Goal: Task Accomplishment & Management: Manage account settings

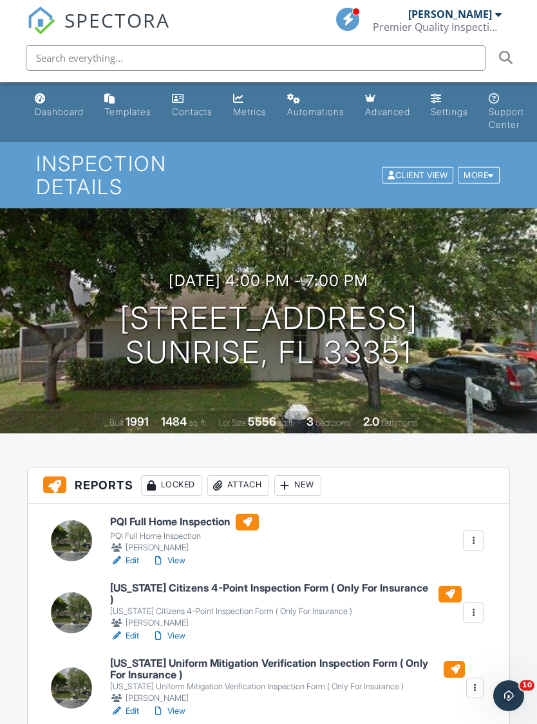
click at [477, 167] on div "More" at bounding box center [478, 175] width 42 height 17
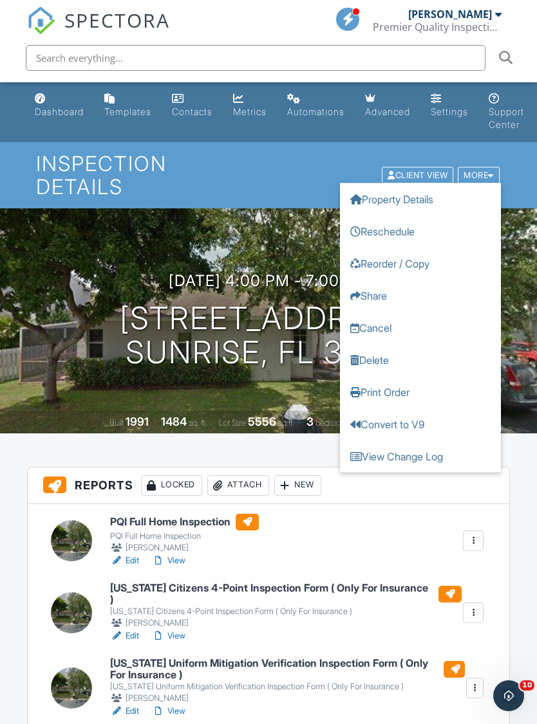
click at [381, 318] on link "Cancel" at bounding box center [420, 327] width 161 height 32
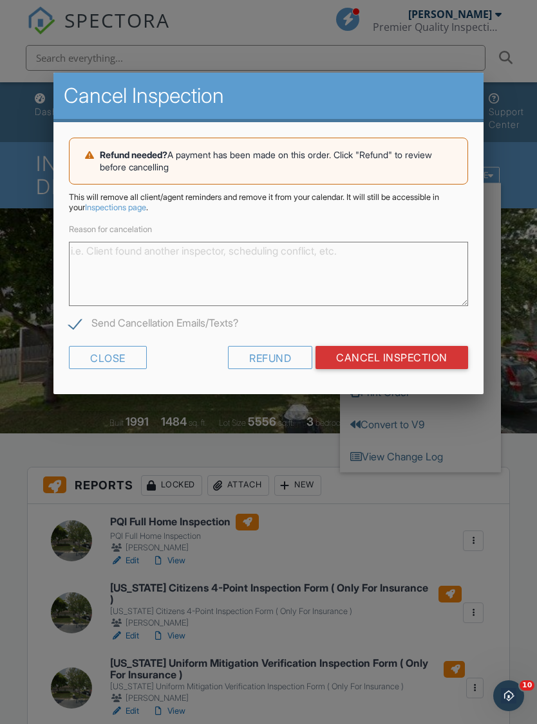
click at [419, 356] on input "Cancel Inspection" at bounding box center [391, 357] width 152 height 23
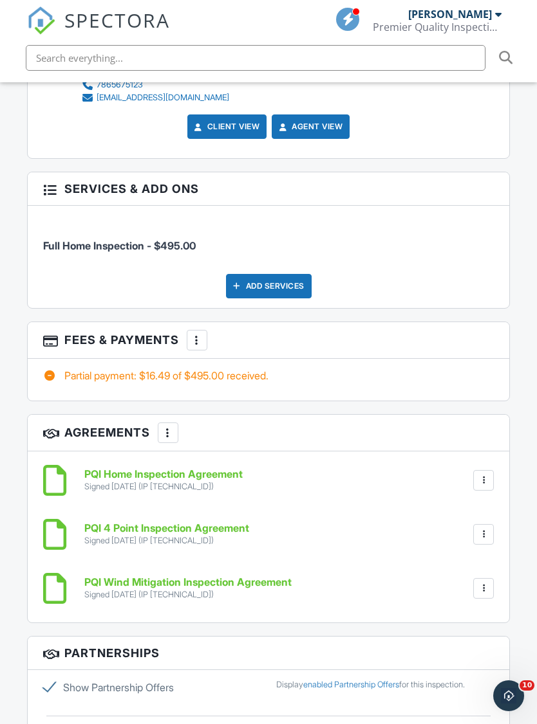
scroll to position [1381, 0]
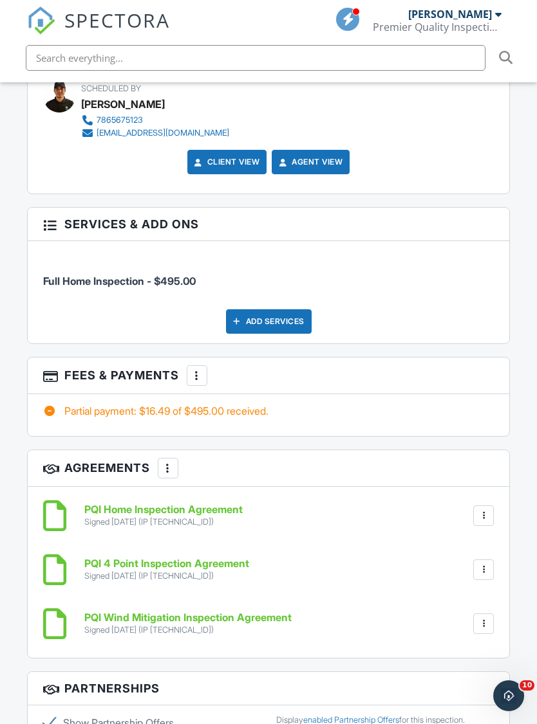
click at [55, 405] on div at bounding box center [49, 411] width 13 height 13
click at [105, 403] on div "Partial payment: $16.49 of $495.00 received." at bounding box center [269, 415] width 482 height 42
click at [108, 404] on div "Partial payment: $16.49 of $495.00 received." at bounding box center [268, 411] width 451 height 14
click at [91, 404] on div "Partial payment: $16.49 of $495.00 received." at bounding box center [268, 411] width 451 height 14
click at [197, 369] on div at bounding box center [196, 375] width 13 height 13
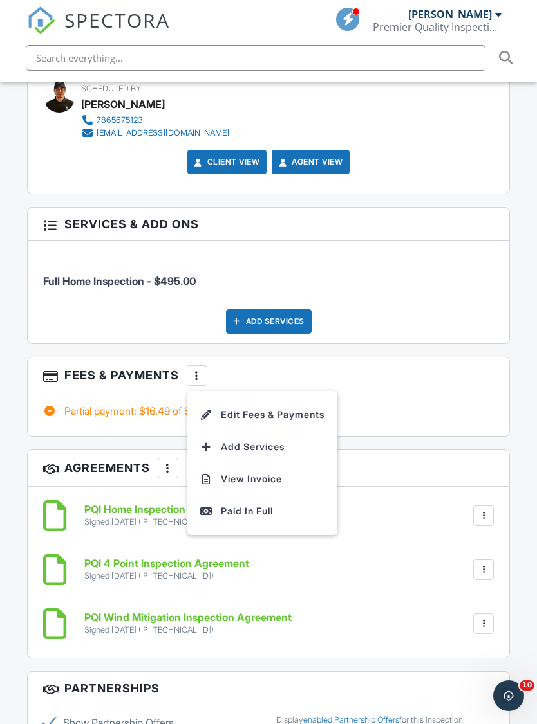
click at [297, 399] on li "Edit Fees & Payments" at bounding box center [262, 415] width 134 height 32
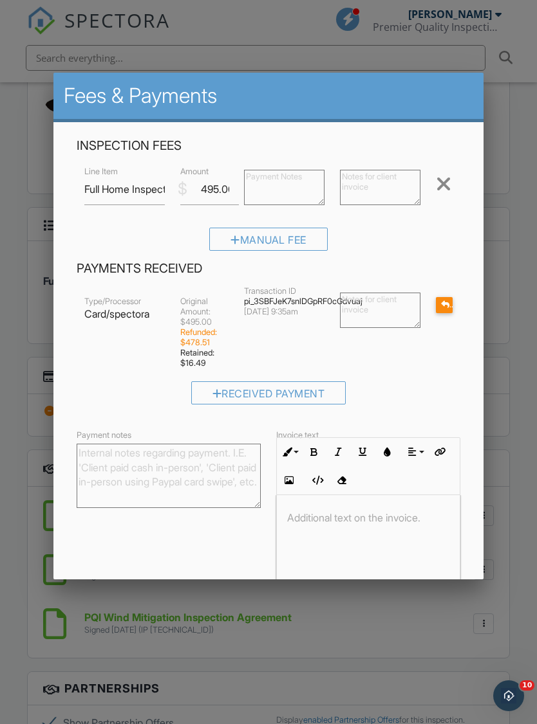
click at [447, 311] on div "Refund" at bounding box center [444, 305] width 17 height 16
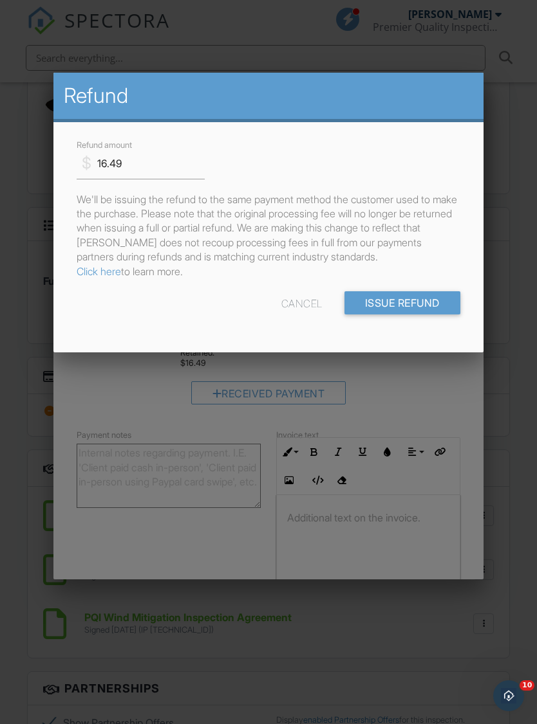
click at [298, 303] on div "Cancel" at bounding box center [301, 302] width 41 height 23
click at [399, 394] on div at bounding box center [268, 389] width 537 height 906
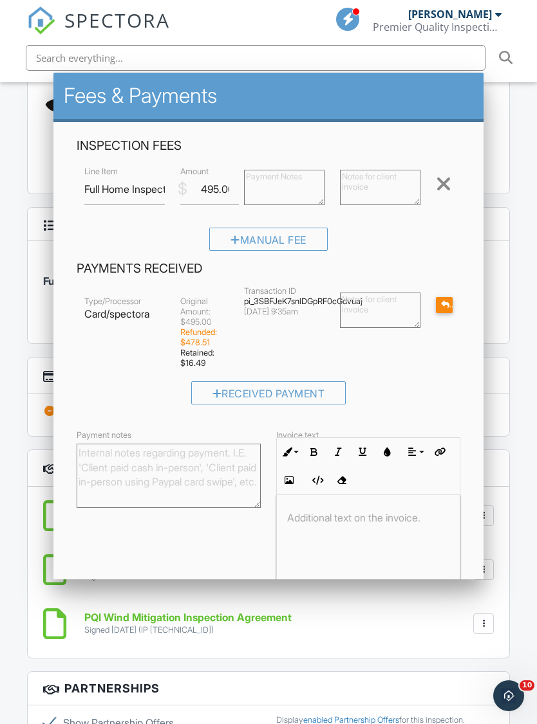
click at [451, 180] on div at bounding box center [443, 184] width 15 height 21
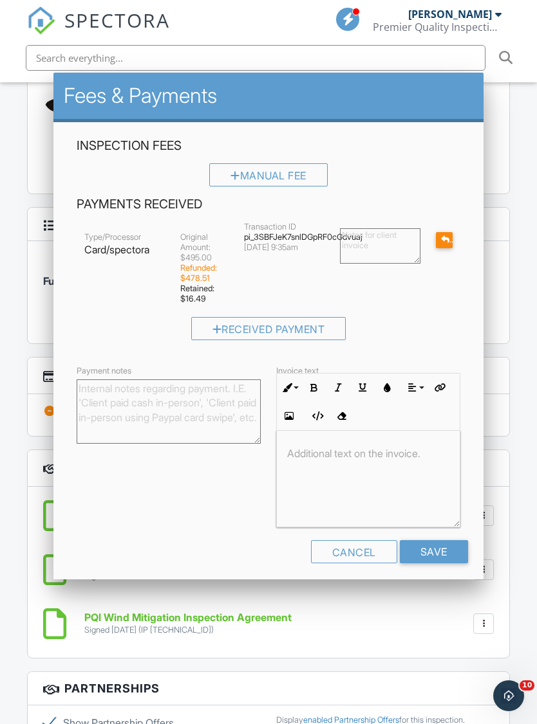
click at [519, 170] on div "Dashboard Templates Contacts Metrics Automations Advanced Settings Support Cent…" at bounding box center [268, 303] width 537 height 3204
click at [363, 558] on div "Cancel" at bounding box center [354, 551] width 86 height 23
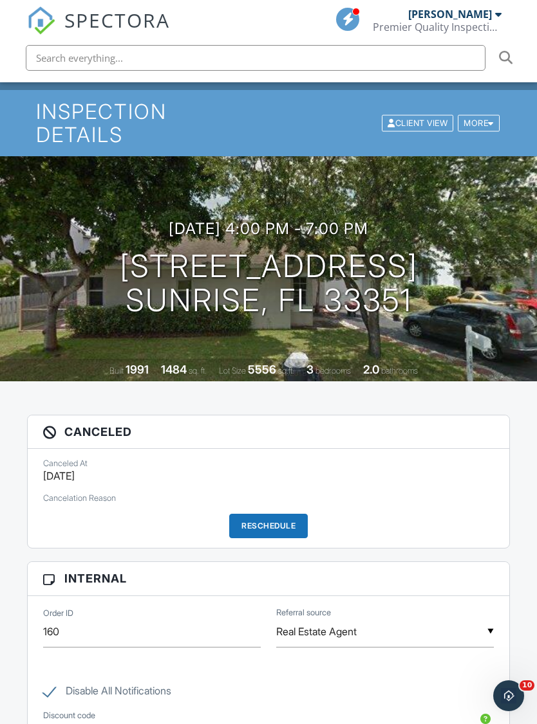
scroll to position [0, 0]
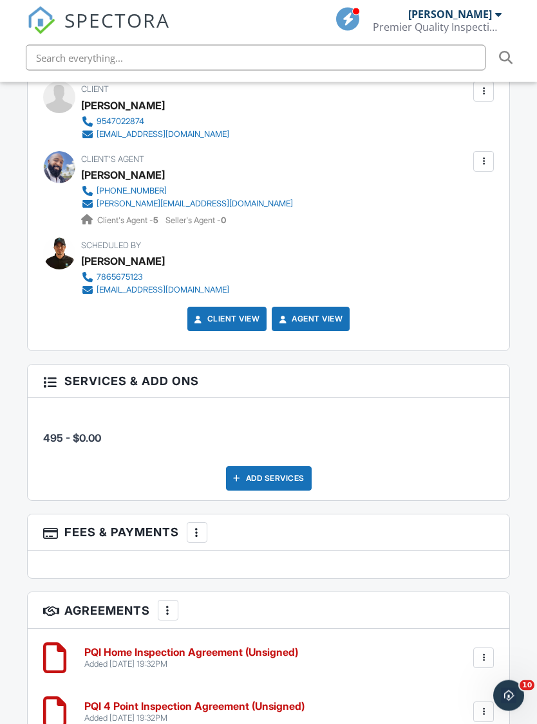
scroll to position [1782, 0]
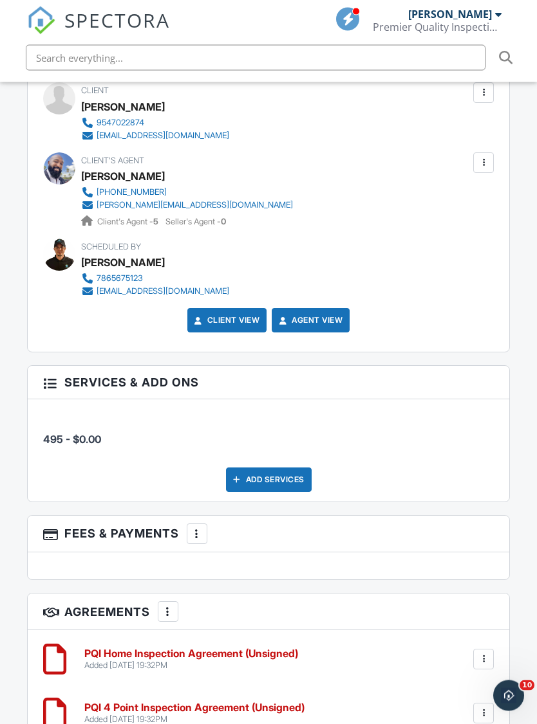
click at [198, 517] on h3 "Fees & Payments More Edit Fees & Payments Add Services View Invoice" at bounding box center [269, 535] width 482 height 37
click at [201, 528] on div at bounding box center [196, 534] width 13 height 13
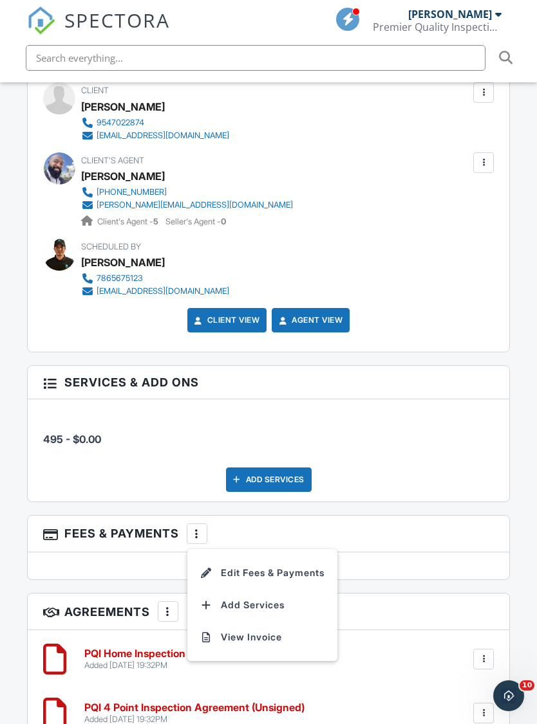
click at [188, 702] on h6 "PQI 4 Point Inspection Agreement (Unsigned)" at bounding box center [194, 708] width 220 height 12
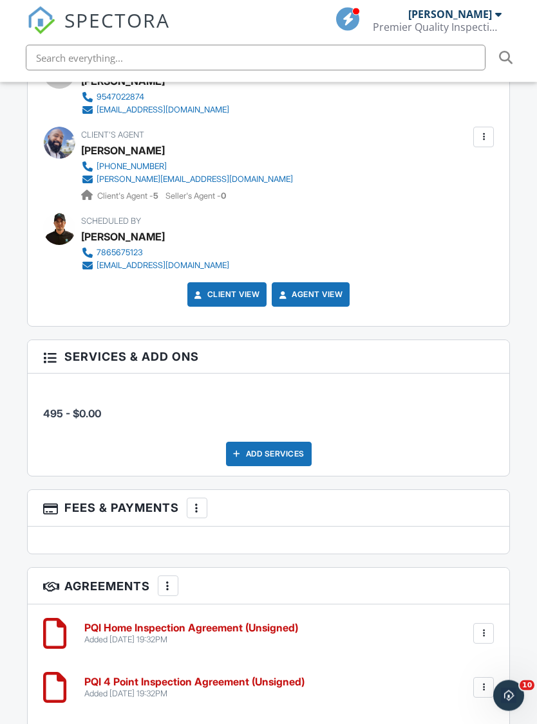
scroll to position [1813, 0]
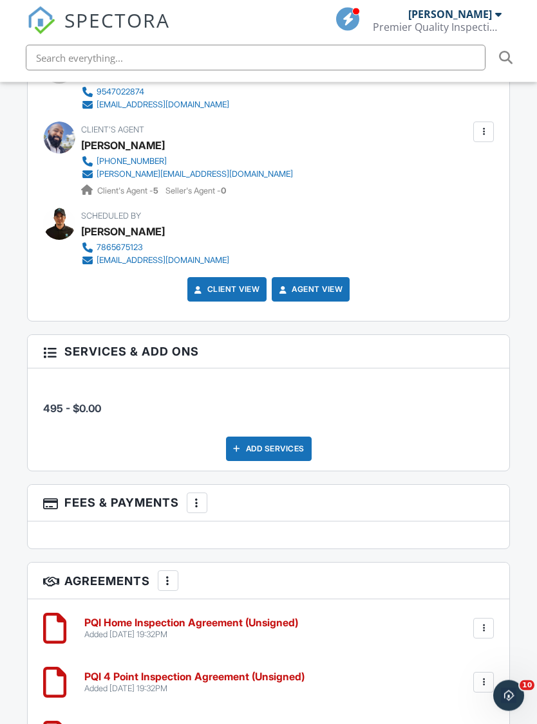
click at [206, 493] on div "More" at bounding box center [197, 503] width 21 height 21
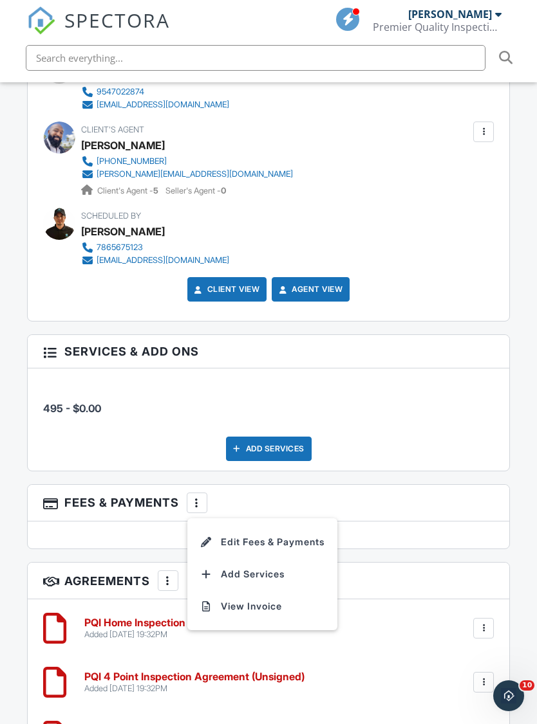
click at [261, 526] on li "Edit Fees & Payments" at bounding box center [262, 542] width 134 height 32
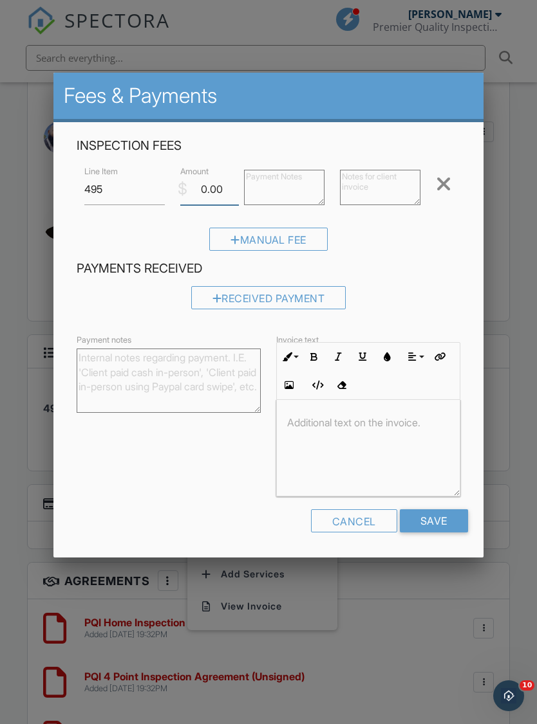
click at [206, 194] on input "0.00" at bounding box center [209, 190] width 59 height 32
type input "0"
type input "495"
click at [118, 194] on input "495" at bounding box center [124, 190] width 80 height 32
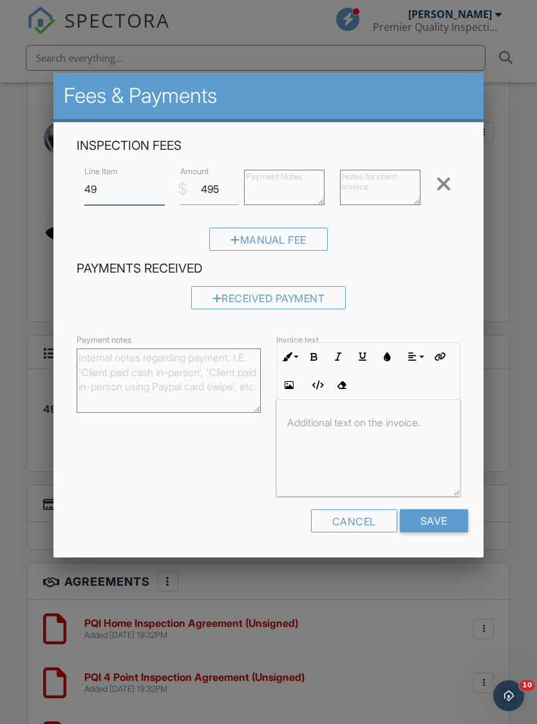
type input "4"
type input "H"
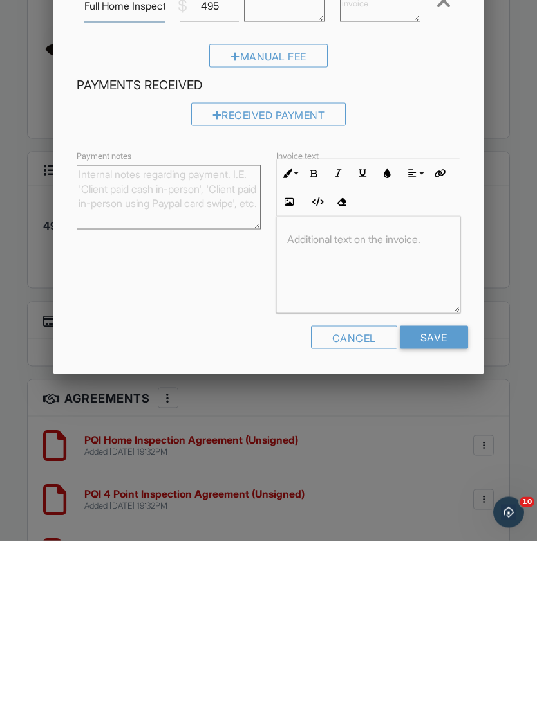
type input "Full Home Inspection"
click at [440, 509] on input "Save" at bounding box center [433, 520] width 68 height 23
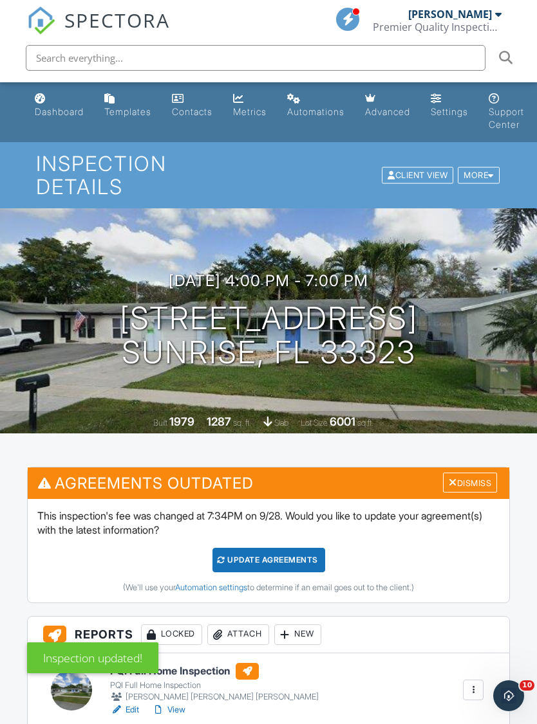
click at [272, 548] on div "Update Agreements" at bounding box center [268, 560] width 113 height 24
